Goal: Check status: Check status

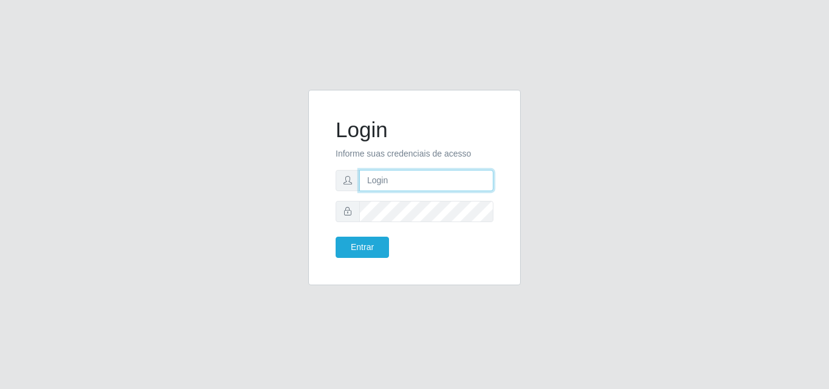
click at [407, 184] on input "text" at bounding box center [426, 180] width 134 height 21
type input "ana@saullus"
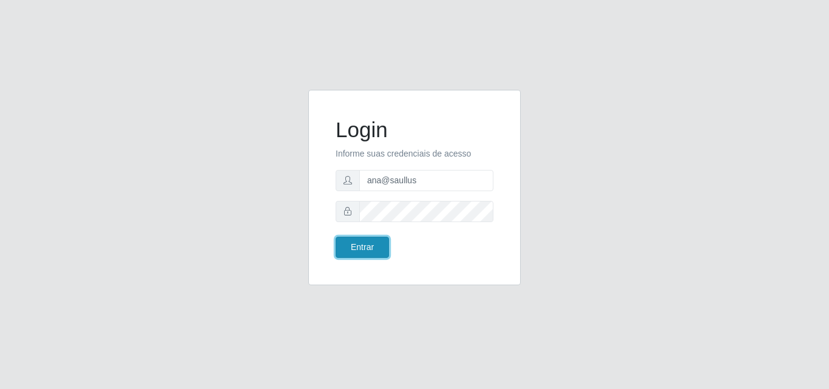
click at [381, 242] on button "Entrar" at bounding box center [362, 247] width 53 height 21
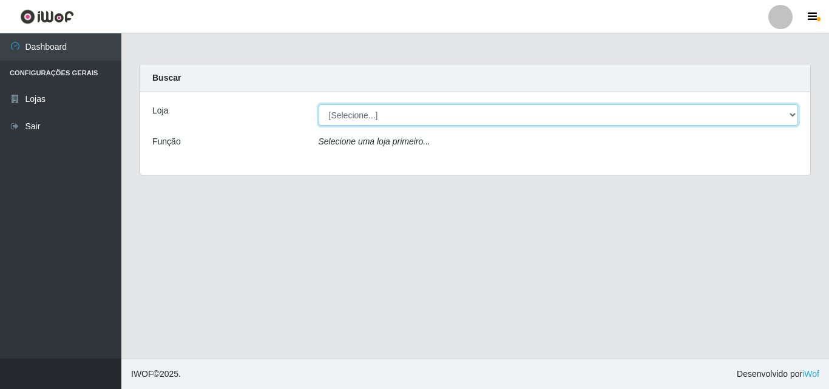
click at [794, 114] on select "[Selecione...] Saullus Supermercados" at bounding box center [559, 114] width 480 height 21
select select "423"
click at [319, 104] on select "[Selecione...] Saullus Supermercados" at bounding box center [559, 114] width 480 height 21
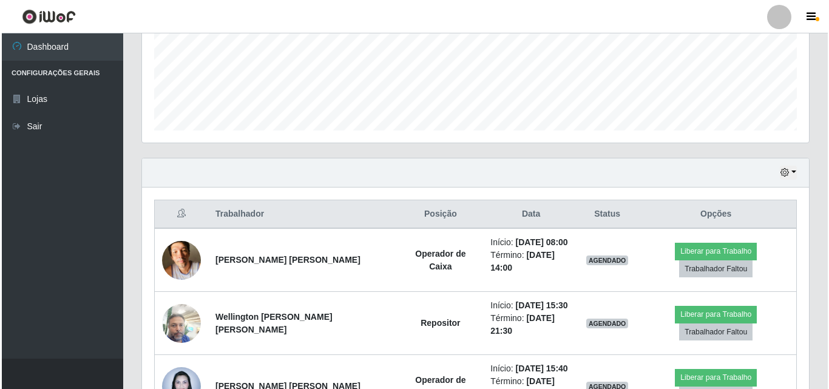
scroll to position [363, 0]
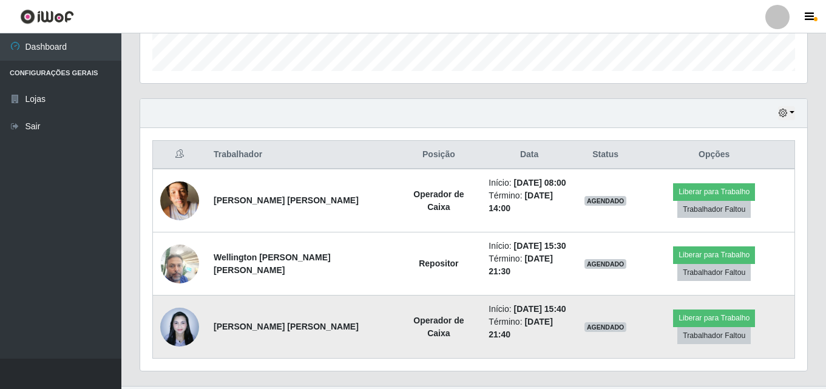
click at [177, 301] on img at bounding box center [179, 327] width 39 height 52
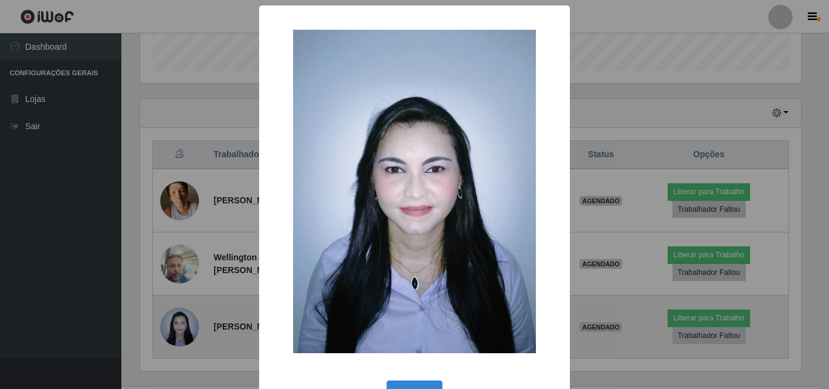
click at [177, 299] on div "× OK Cancel" at bounding box center [414, 194] width 829 height 389
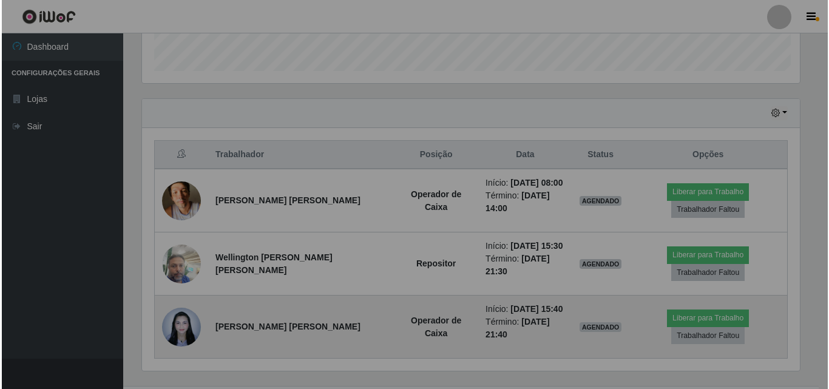
scroll to position [252, 667]
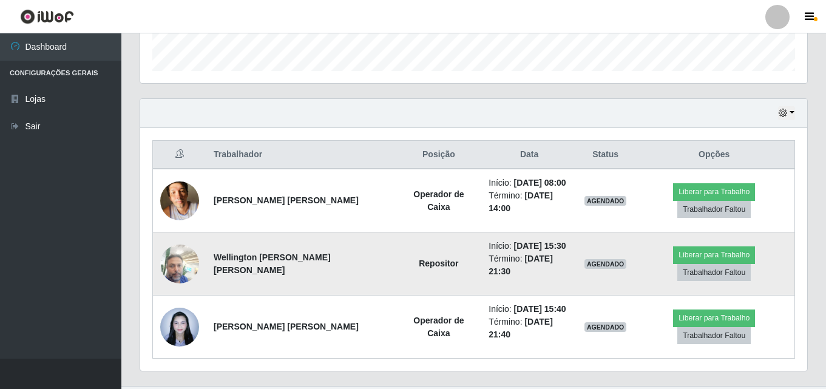
click at [177, 252] on img at bounding box center [179, 264] width 39 height 52
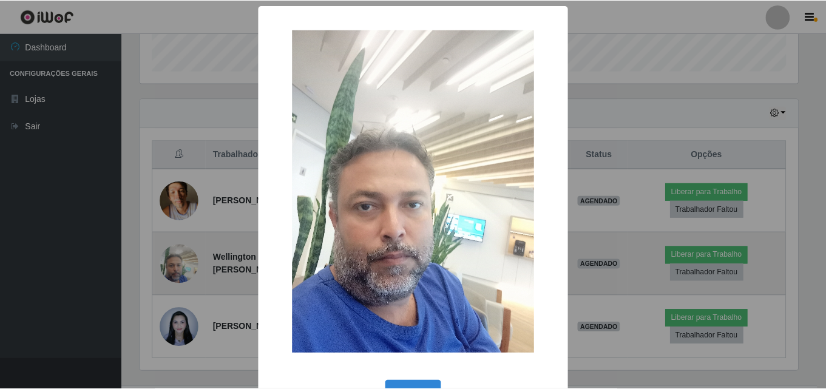
scroll to position [252, 661]
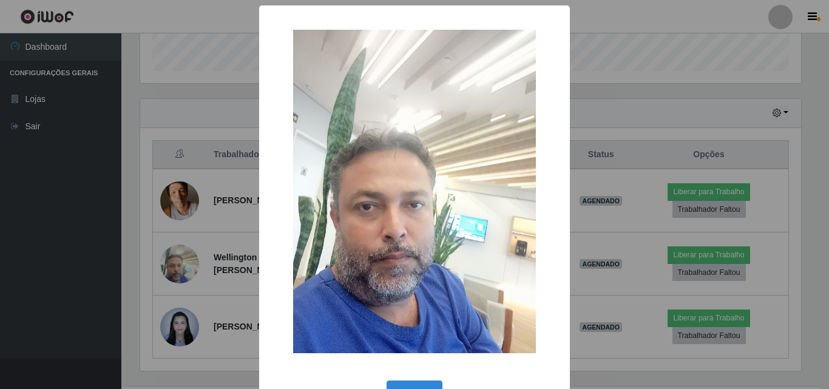
click at [178, 252] on div "× OK Cancel" at bounding box center [414, 194] width 829 height 389
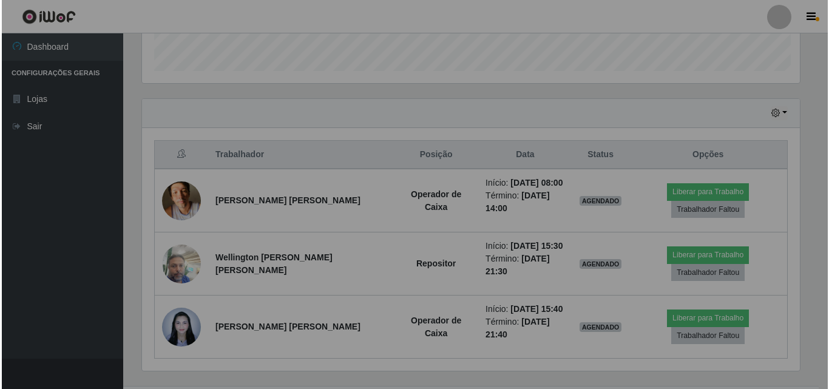
scroll to position [252, 667]
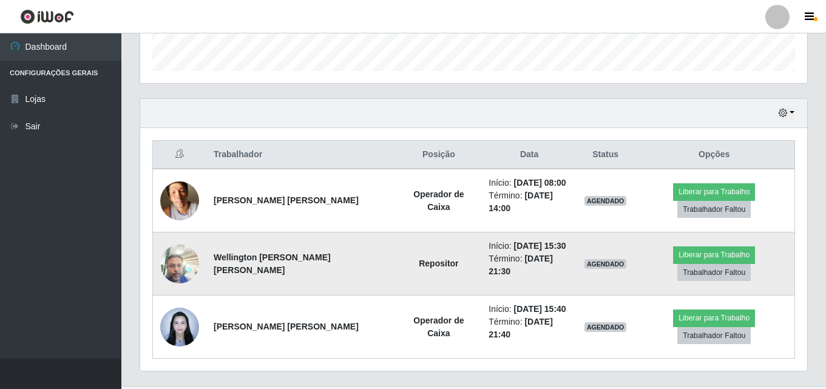
click at [178, 252] on img at bounding box center [179, 264] width 39 height 52
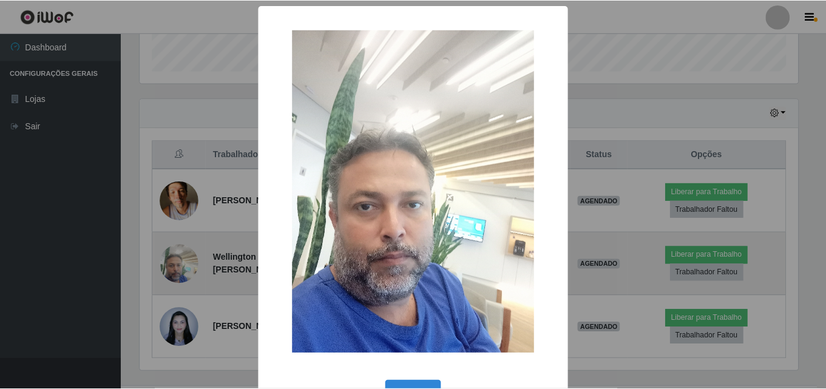
scroll to position [252, 661]
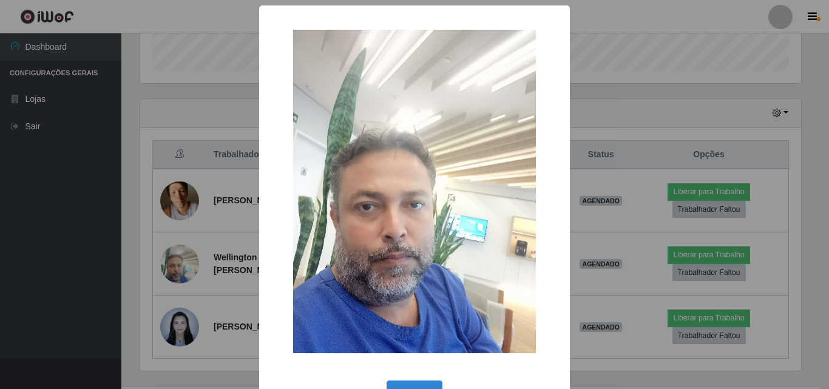
click at [178, 248] on div "× OK Cancel" at bounding box center [414, 194] width 829 height 389
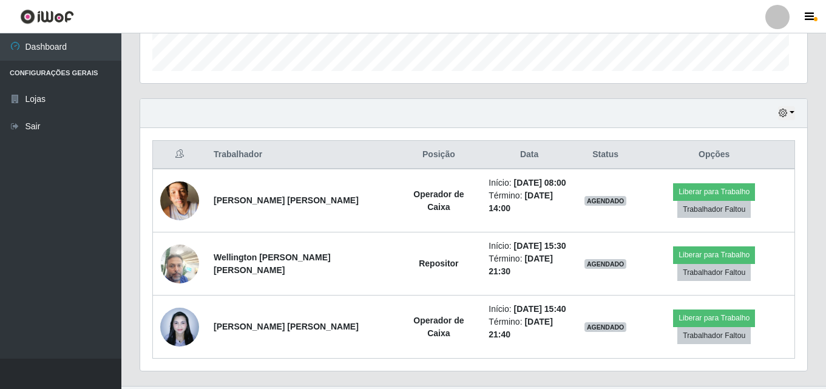
scroll to position [252, 667]
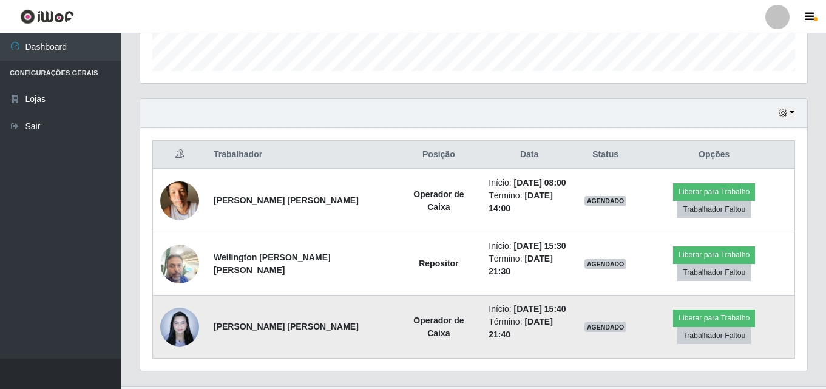
click at [190, 307] on img at bounding box center [179, 327] width 39 height 52
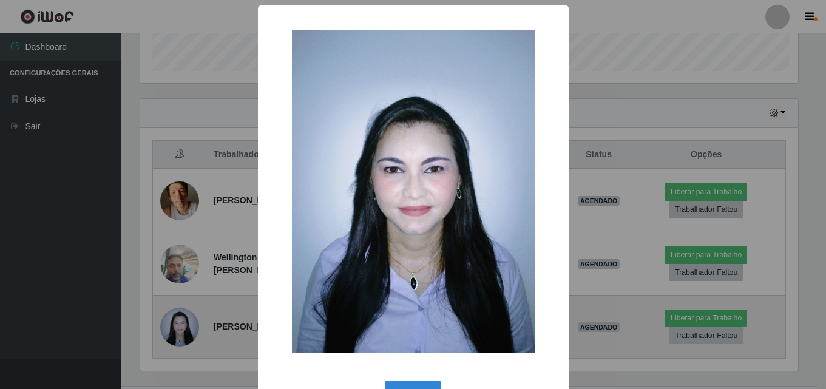
scroll to position [252, 661]
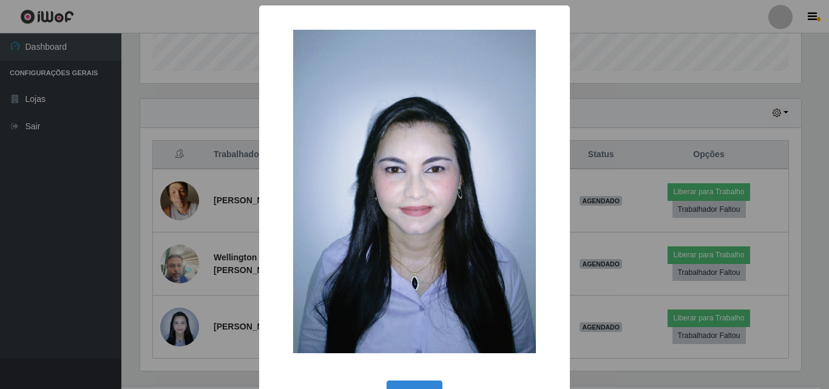
click at [194, 246] on div "× OK Cancel" at bounding box center [414, 194] width 829 height 389
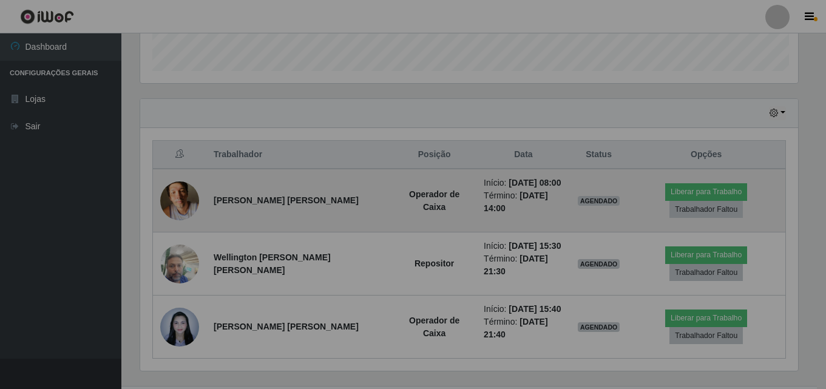
scroll to position [252, 667]
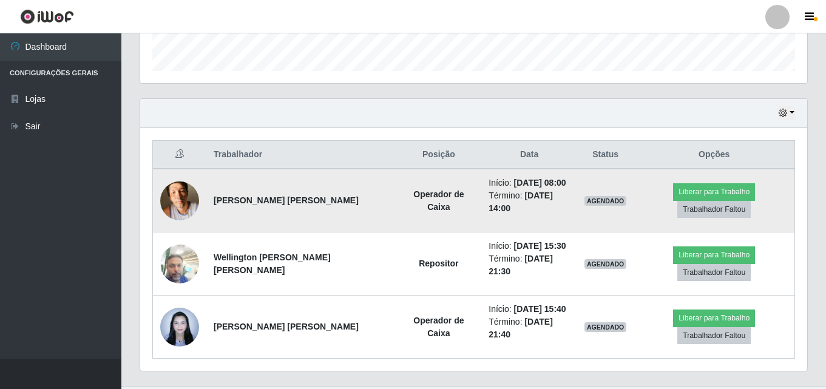
click at [180, 199] on img at bounding box center [179, 201] width 39 height 52
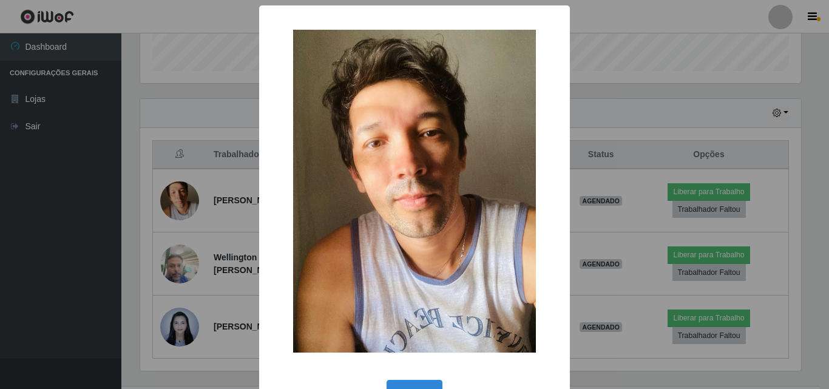
click at [180, 199] on div "× OK Cancel" at bounding box center [414, 194] width 829 height 389
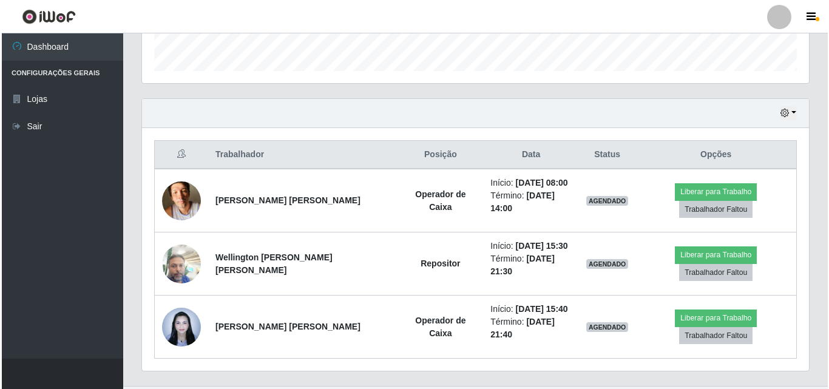
scroll to position [252, 667]
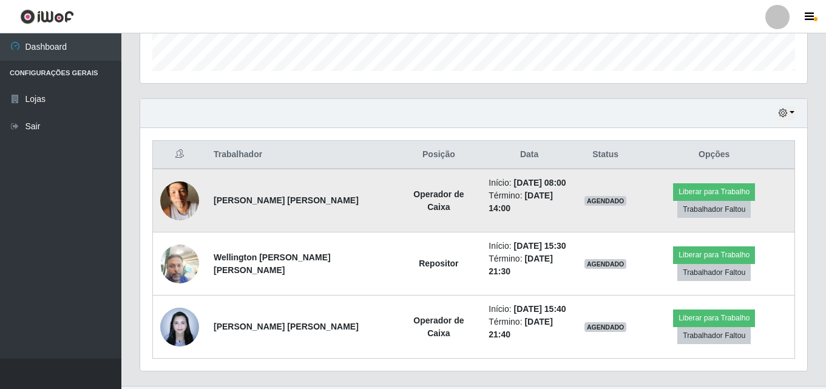
click at [178, 201] on img at bounding box center [179, 201] width 39 height 52
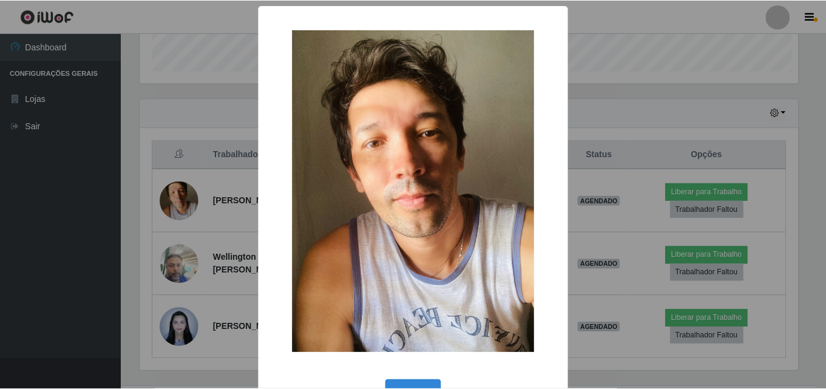
scroll to position [252, 661]
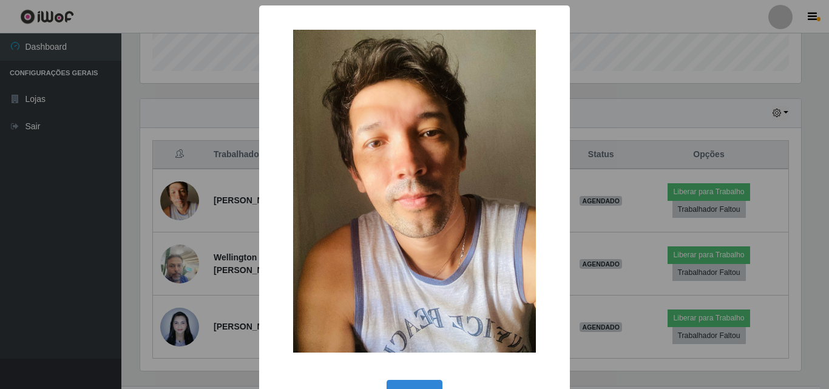
click at [171, 248] on div "× OK Cancel" at bounding box center [414, 194] width 829 height 389
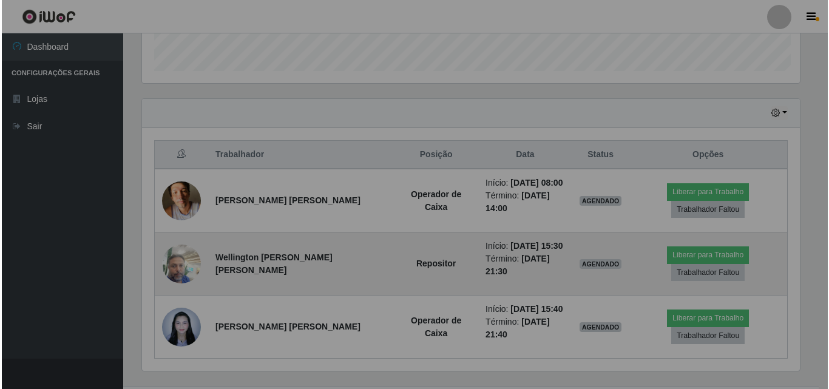
scroll to position [252, 667]
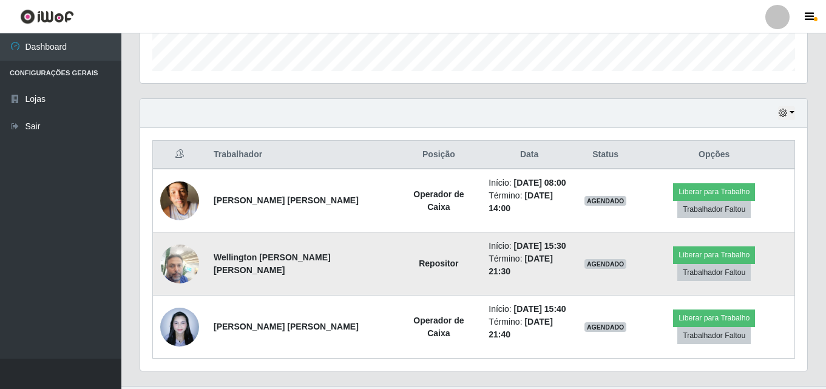
click at [175, 249] on img at bounding box center [179, 264] width 39 height 52
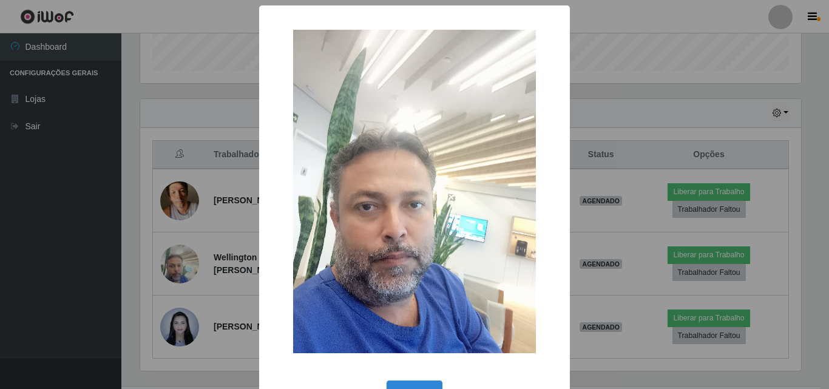
click at [133, 233] on div "× OK Cancel" at bounding box center [414, 194] width 829 height 389
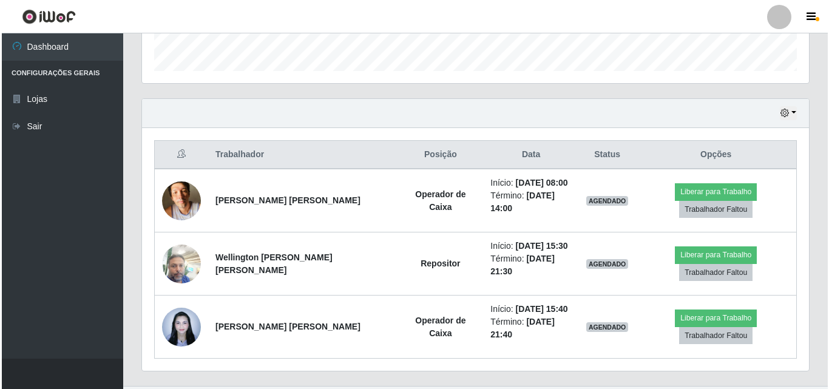
scroll to position [252, 667]
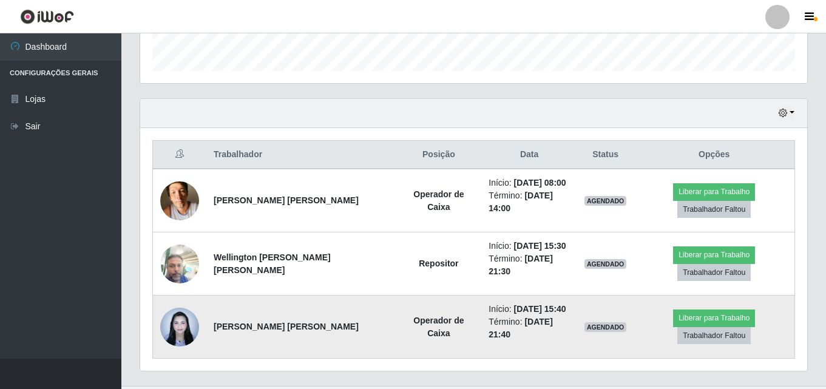
click at [182, 305] on img at bounding box center [179, 327] width 39 height 52
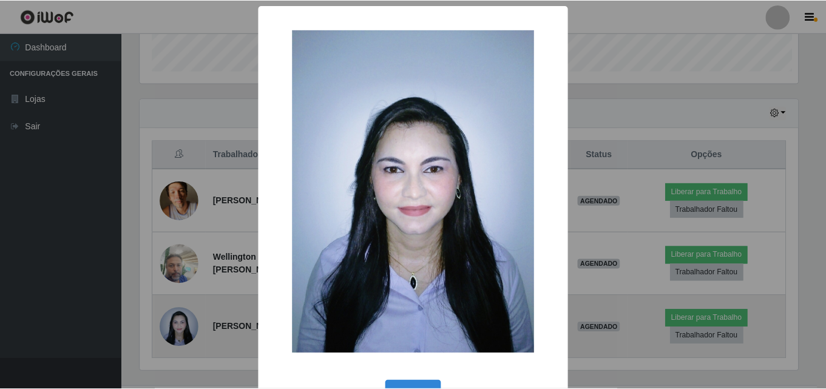
scroll to position [252, 661]
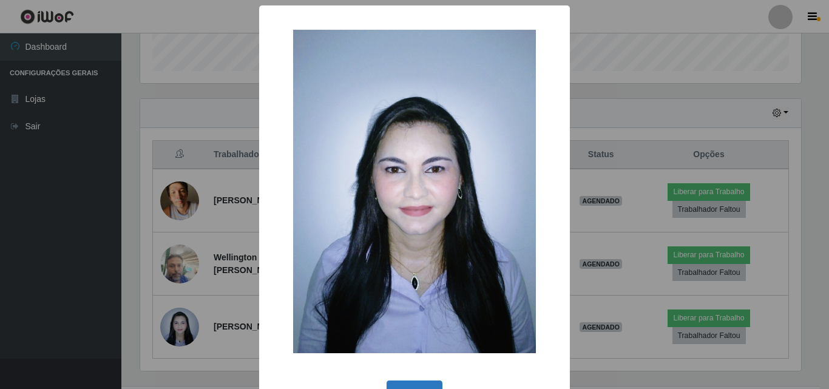
click at [408, 385] on button "OK" at bounding box center [415, 394] width 56 height 29
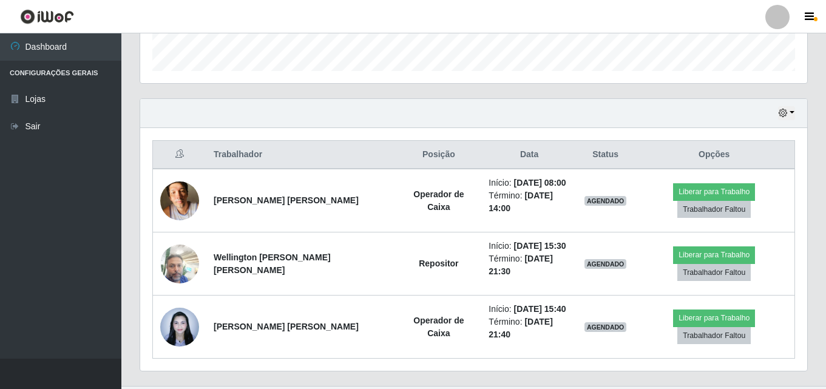
scroll to position [252, 667]
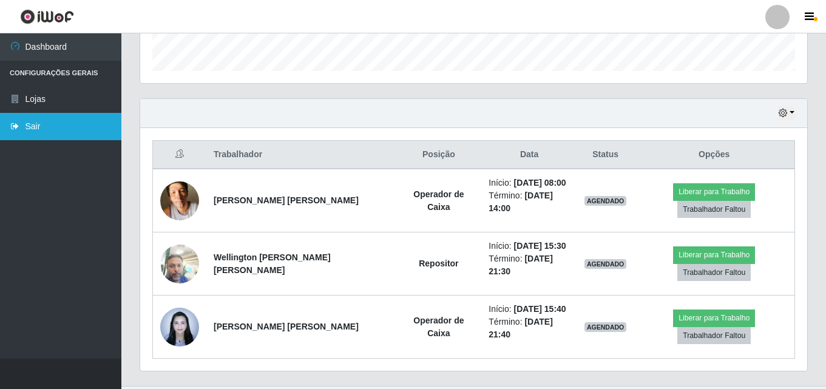
click at [48, 132] on link "Sair" at bounding box center [60, 126] width 121 height 27
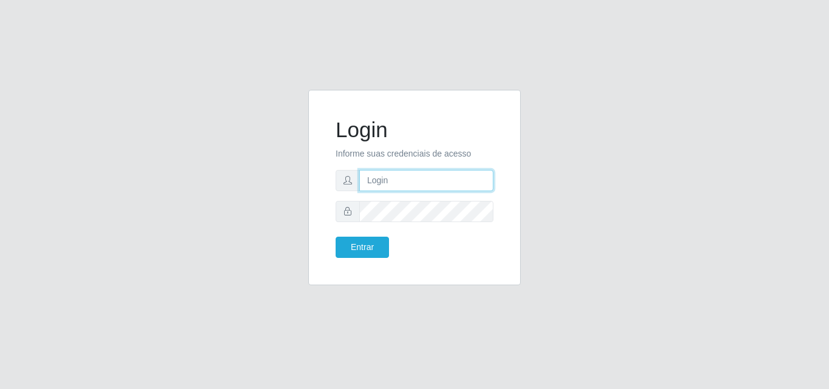
click at [397, 185] on input "text" at bounding box center [426, 180] width 134 height 21
type input "ana@saullus"
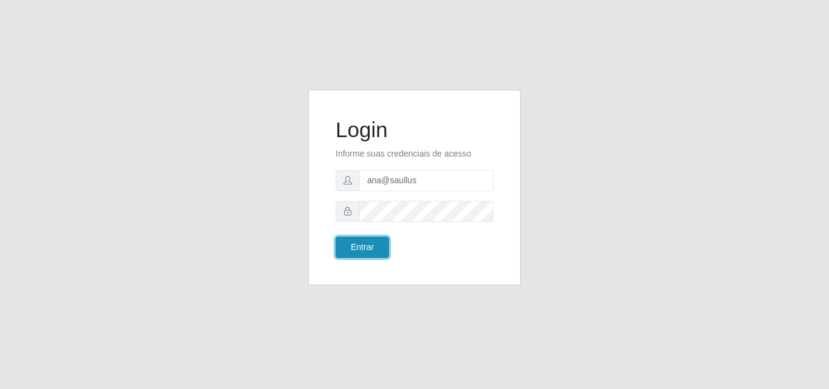
click at [345, 256] on button "Entrar" at bounding box center [362, 247] width 53 height 21
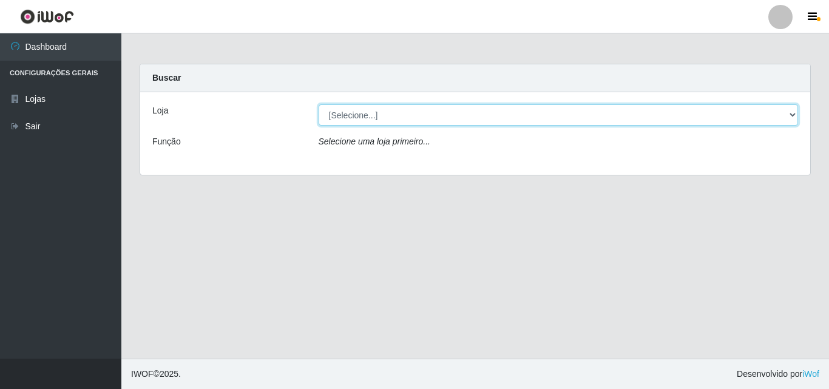
click at [794, 114] on select "[Selecione...] Saullus Supermercados" at bounding box center [559, 114] width 480 height 21
select select "423"
click at [319, 104] on select "[Selecione...] Saullus Supermercados" at bounding box center [559, 114] width 480 height 21
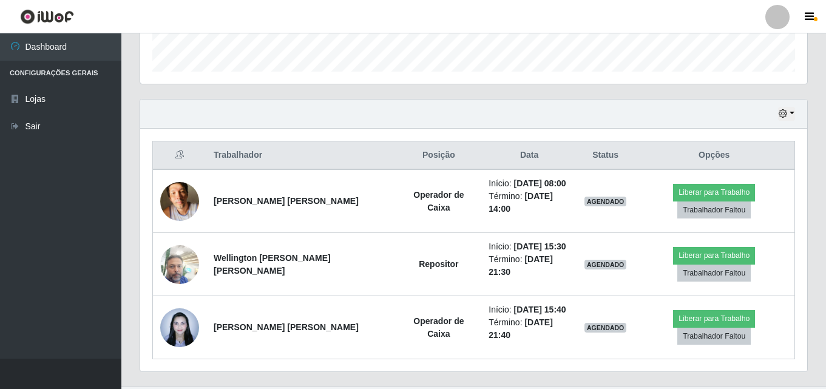
scroll to position [363, 0]
click at [790, 109] on button "button" at bounding box center [786, 113] width 17 height 14
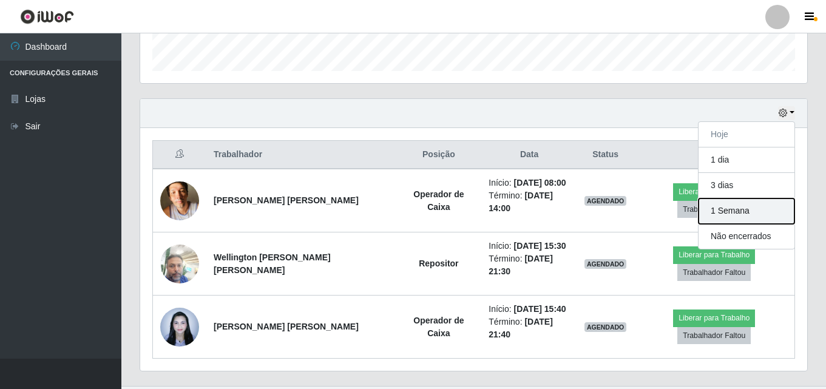
click at [745, 205] on button "1 Semana" at bounding box center [746, 210] width 96 height 25
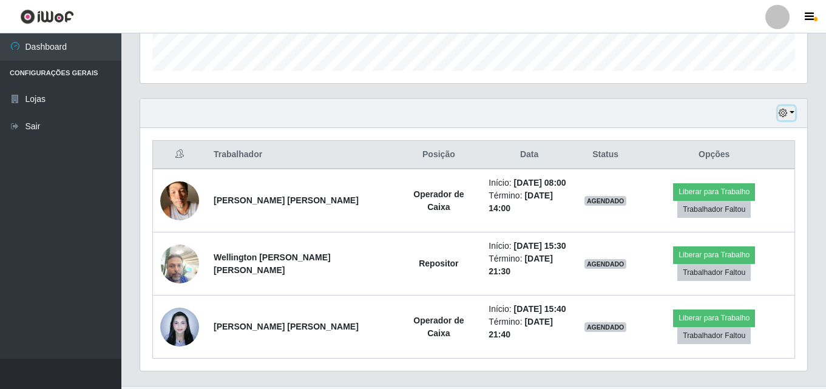
click at [794, 109] on button "button" at bounding box center [786, 113] width 17 height 14
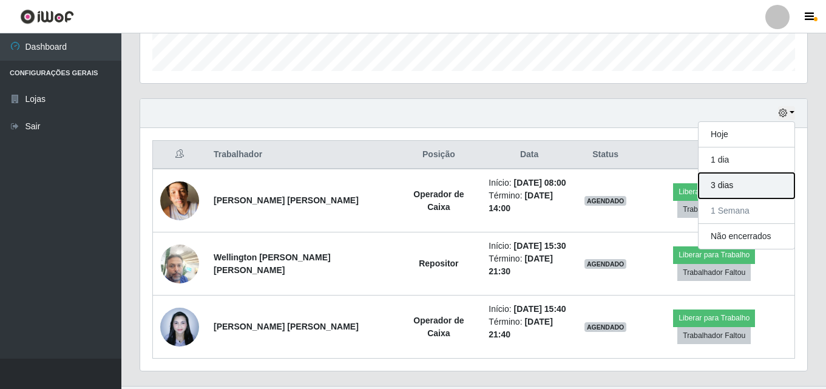
click at [744, 184] on button "3 dias" at bounding box center [746, 185] width 96 height 25
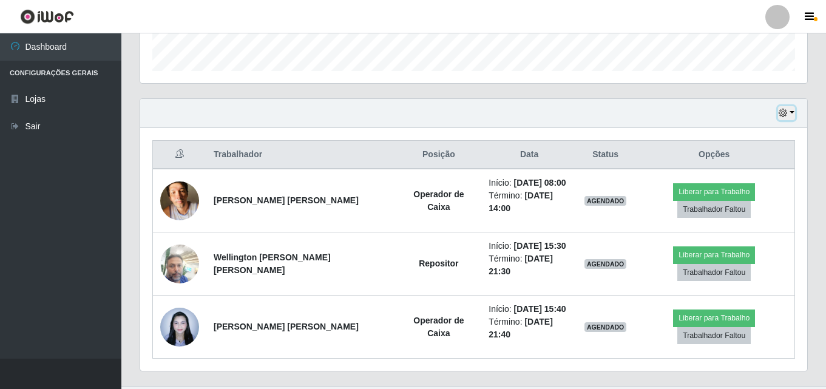
click at [789, 115] on button "button" at bounding box center [786, 113] width 17 height 14
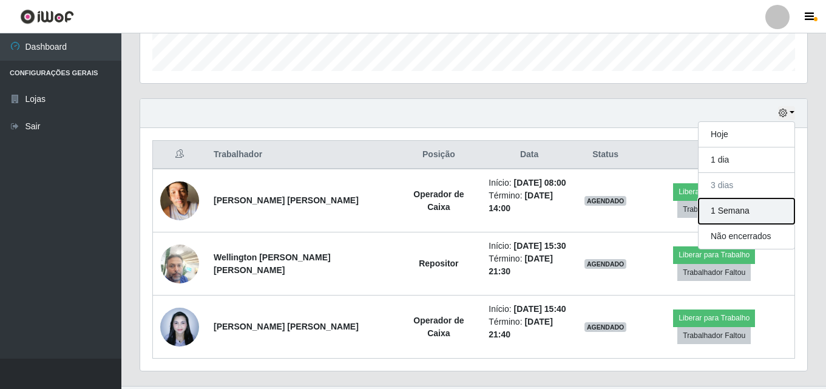
click at [723, 217] on button "1 Semana" at bounding box center [746, 210] width 96 height 25
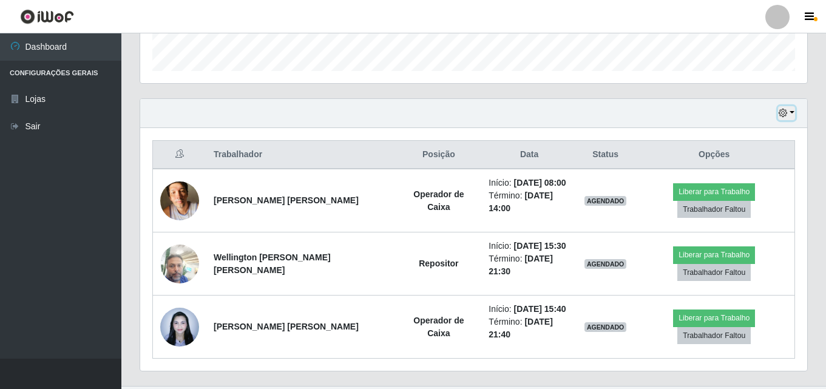
click at [794, 108] on button "button" at bounding box center [786, 113] width 17 height 14
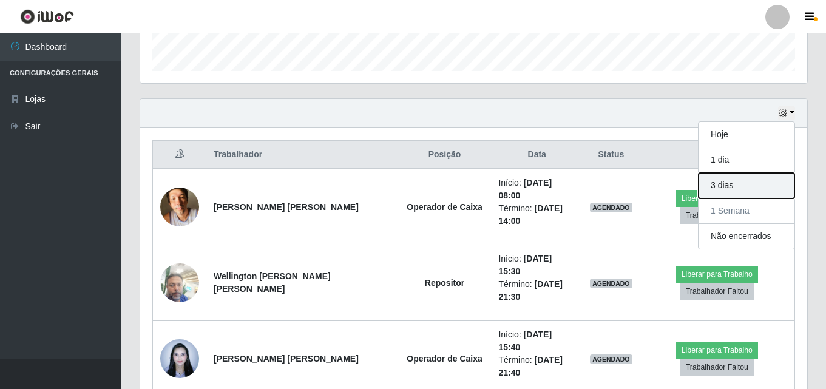
click at [738, 183] on button "3 dias" at bounding box center [746, 185] width 96 height 25
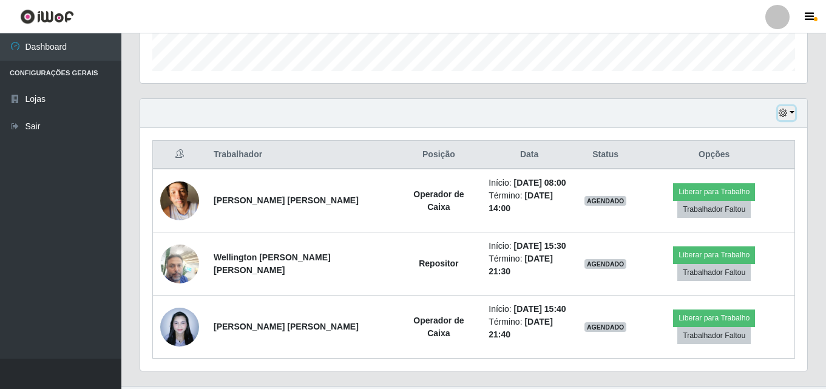
click at [793, 117] on button "button" at bounding box center [786, 113] width 17 height 14
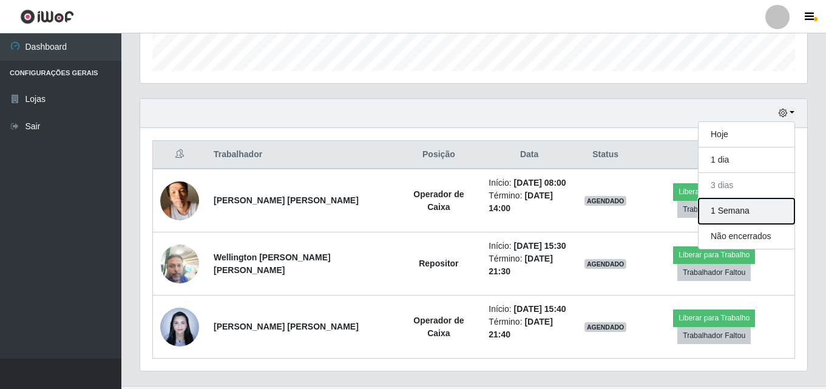
click at [754, 213] on button "1 Semana" at bounding box center [746, 210] width 96 height 25
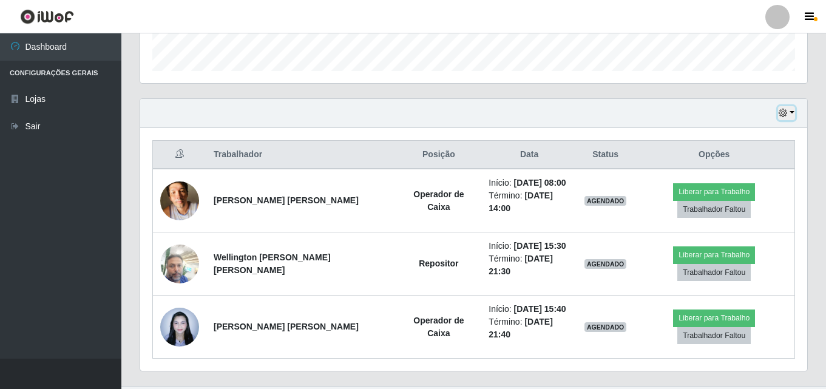
click at [793, 113] on button "button" at bounding box center [786, 113] width 17 height 14
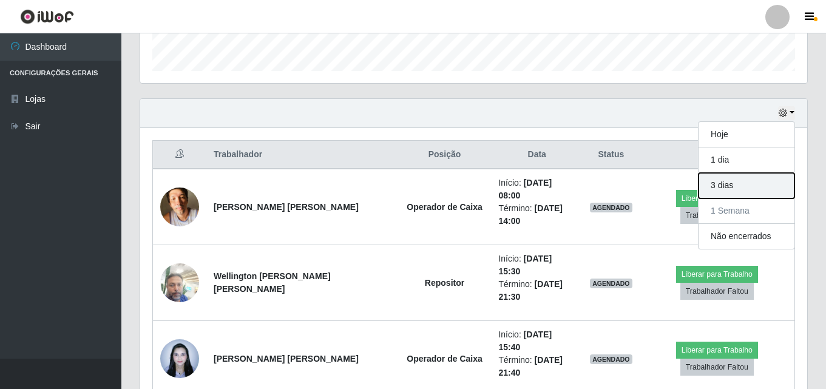
click at [738, 188] on button "3 dias" at bounding box center [746, 185] width 96 height 25
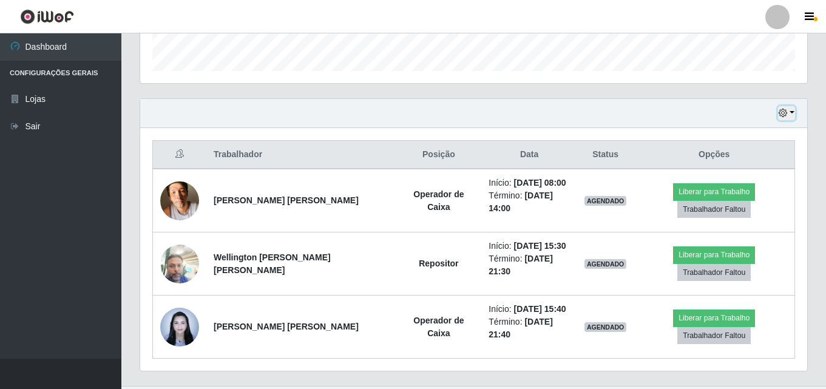
click at [794, 113] on button "button" at bounding box center [786, 113] width 17 height 14
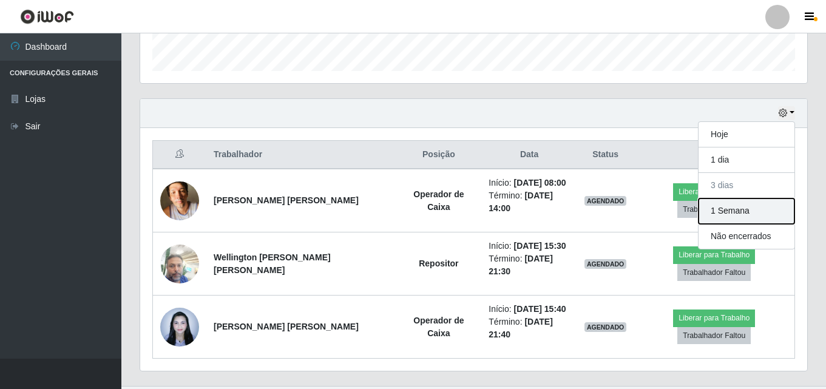
click at [742, 218] on button "1 Semana" at bounding box center [746, 210] width 96 height 25
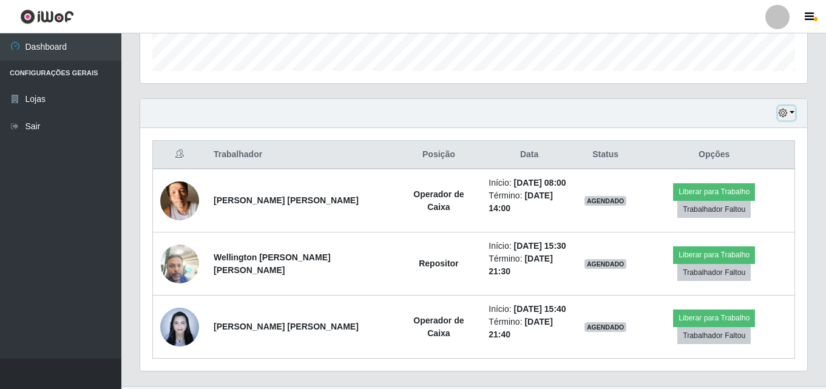
click at [791, 113] on button "button" at bounding box center [786, 113] width 17 height 14
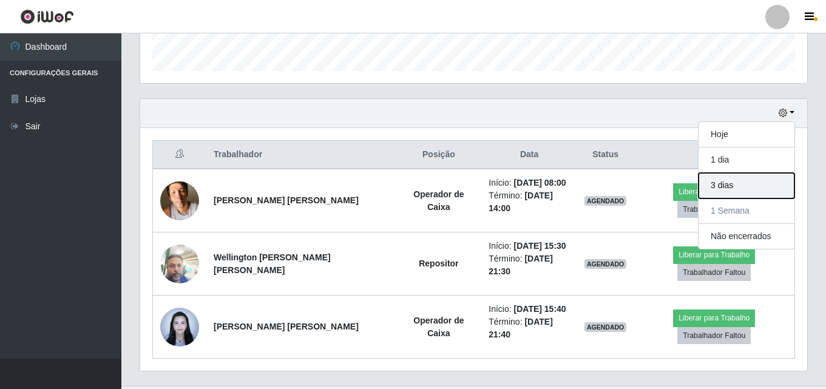
click at [722, 185] on button "3 dias" at bounding box center [746, 185] width 96 height 25
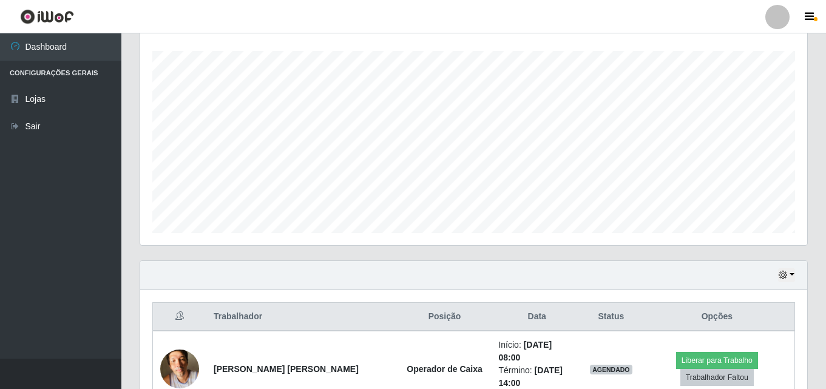
scroll to position [424, 0]
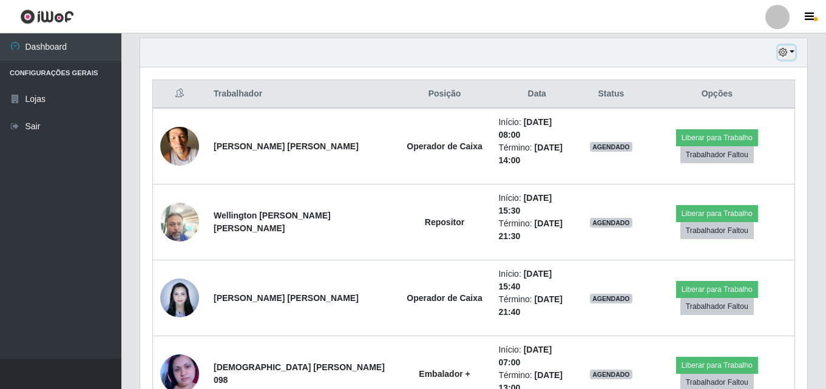
click at [790, 52] on button "button" at bounding box center [786, 53] width 17 height 14
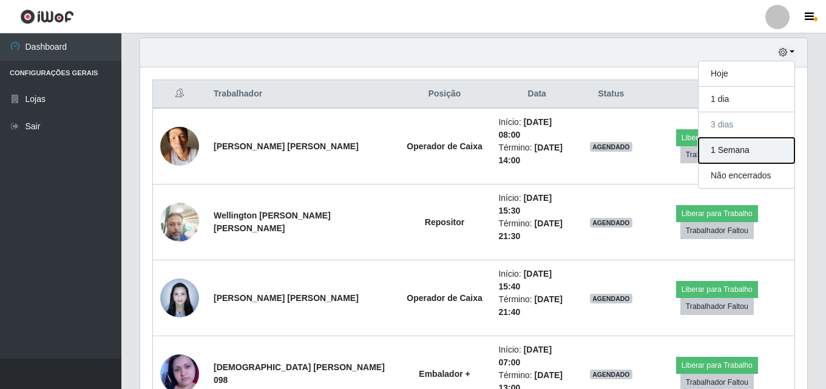
click at [765, 146] on button "1 Semana" at bounding box center [746, 150] width 96 height 25
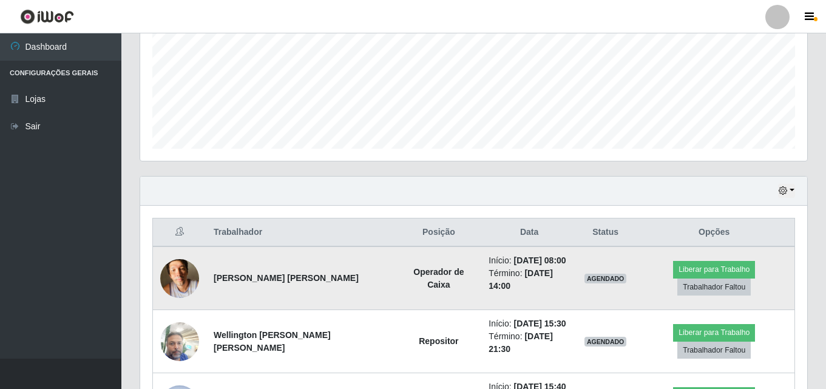
scroll to position [363, 0]
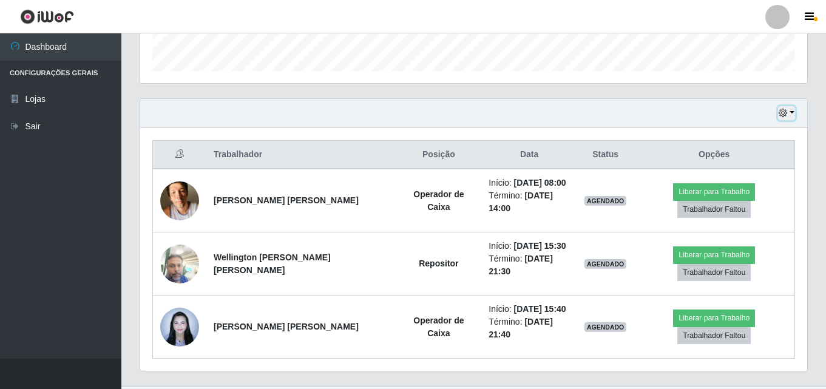
click at [789, 110] on button "button" at bounding box center [786, 113] width 17 height 14
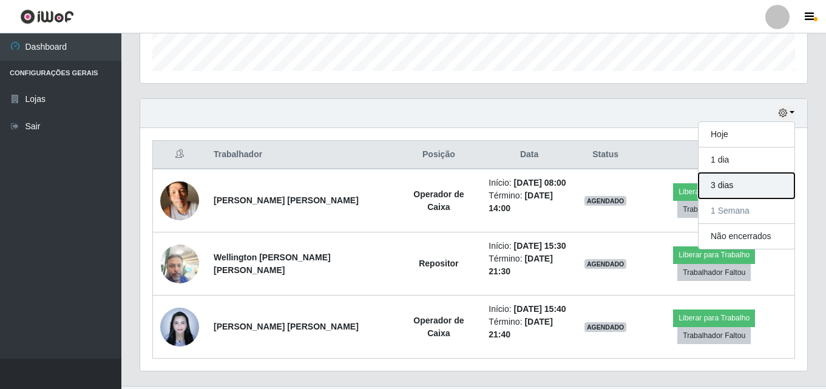
click at [750, 189] on button "3 dias" at bounding box center [746, 185] width 96 height 25
